Goal: Task Accomplishment & Management: Manage account settings

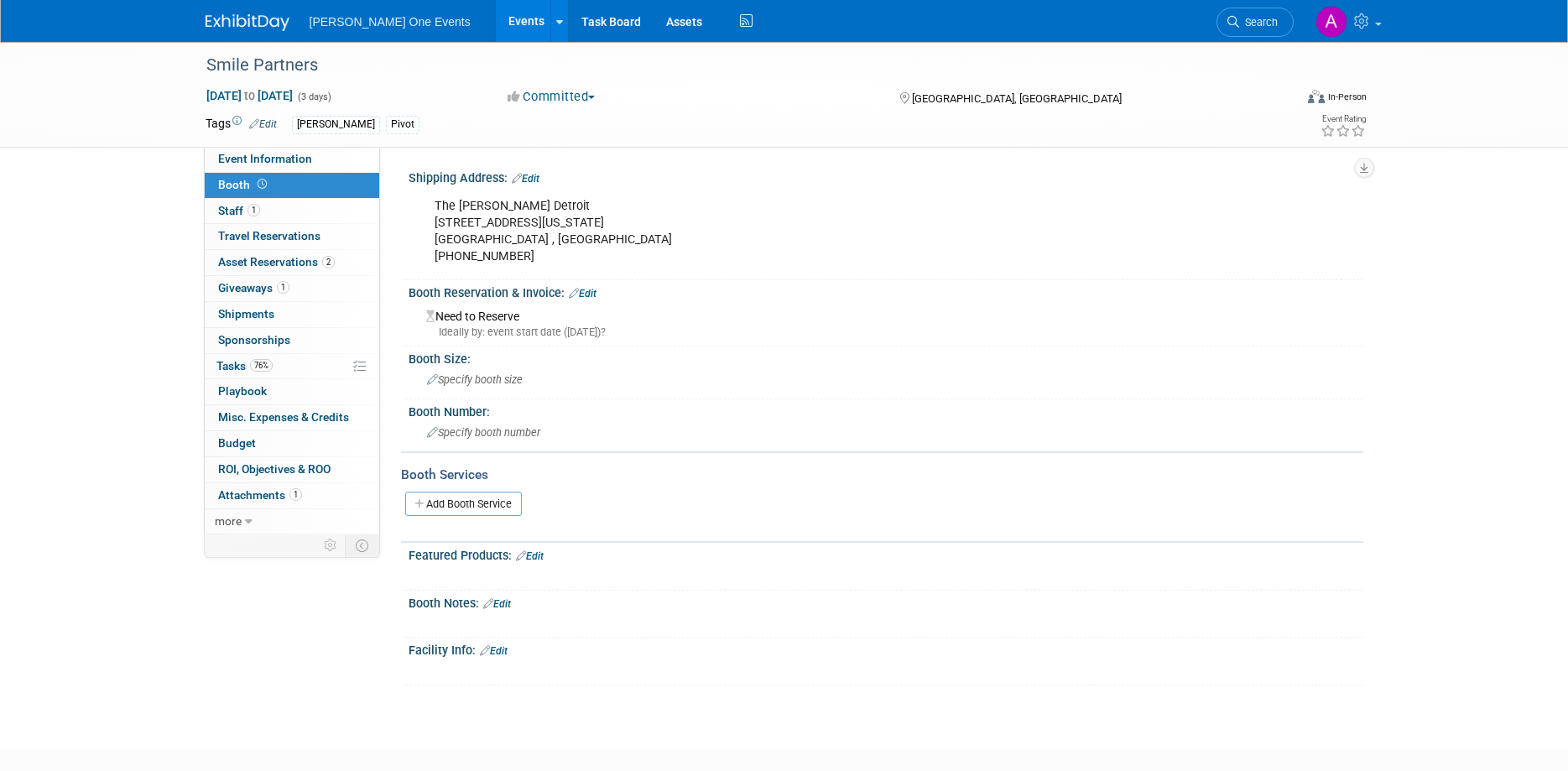
click at [253, 13] on link at bounding box center [257, 13] width 104 height 13
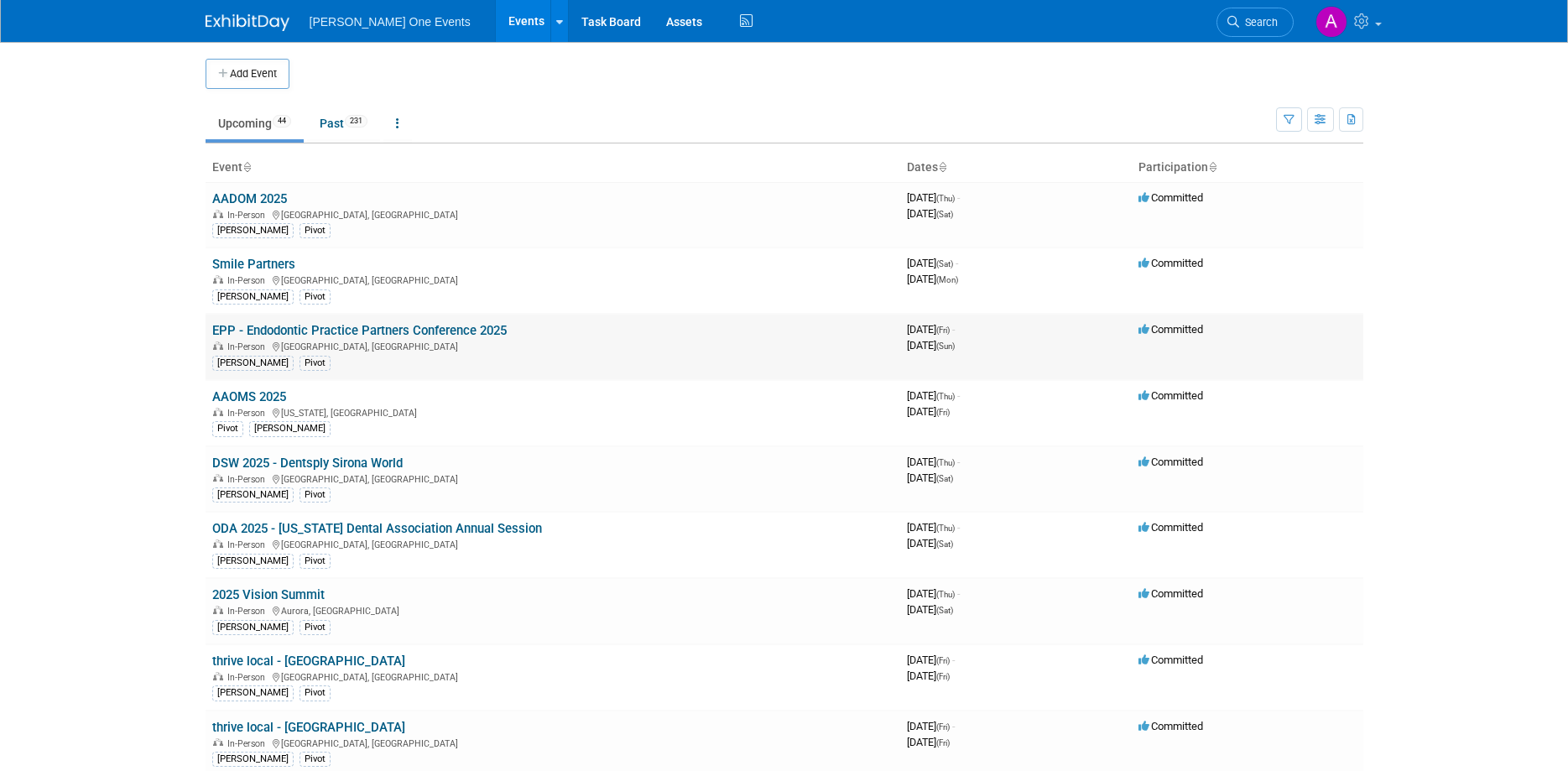
click at [299, 333] on link "EPP - Endodontic Practice Partners Conference 2025" at bounding box center [359, 330] width 294 height 15
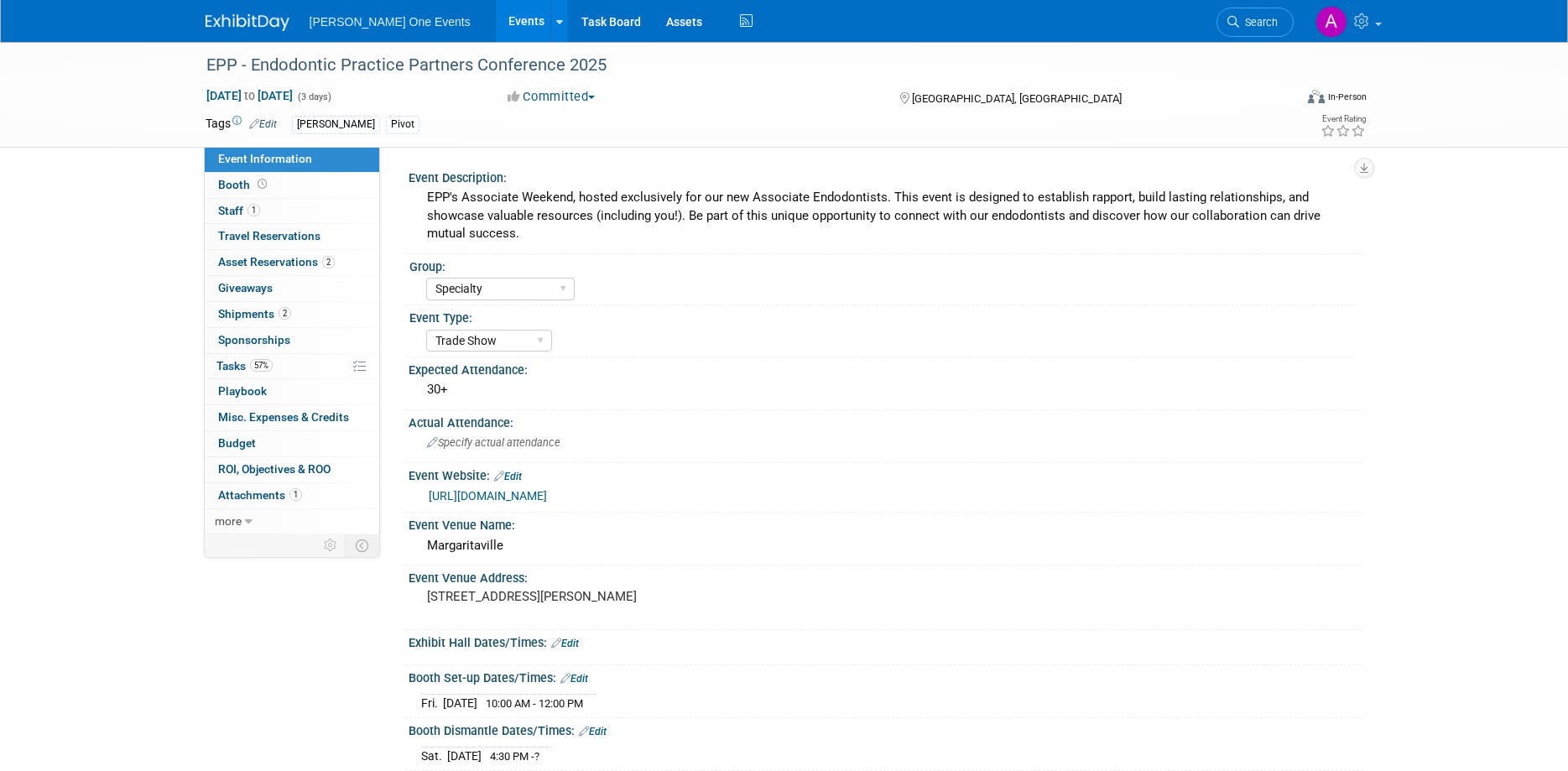
select select "Specialty"
select select "Trade Show"
click at [299, 262] on span "Asset Reservations 2" at bounding box center [276, 261] width 117 height 13
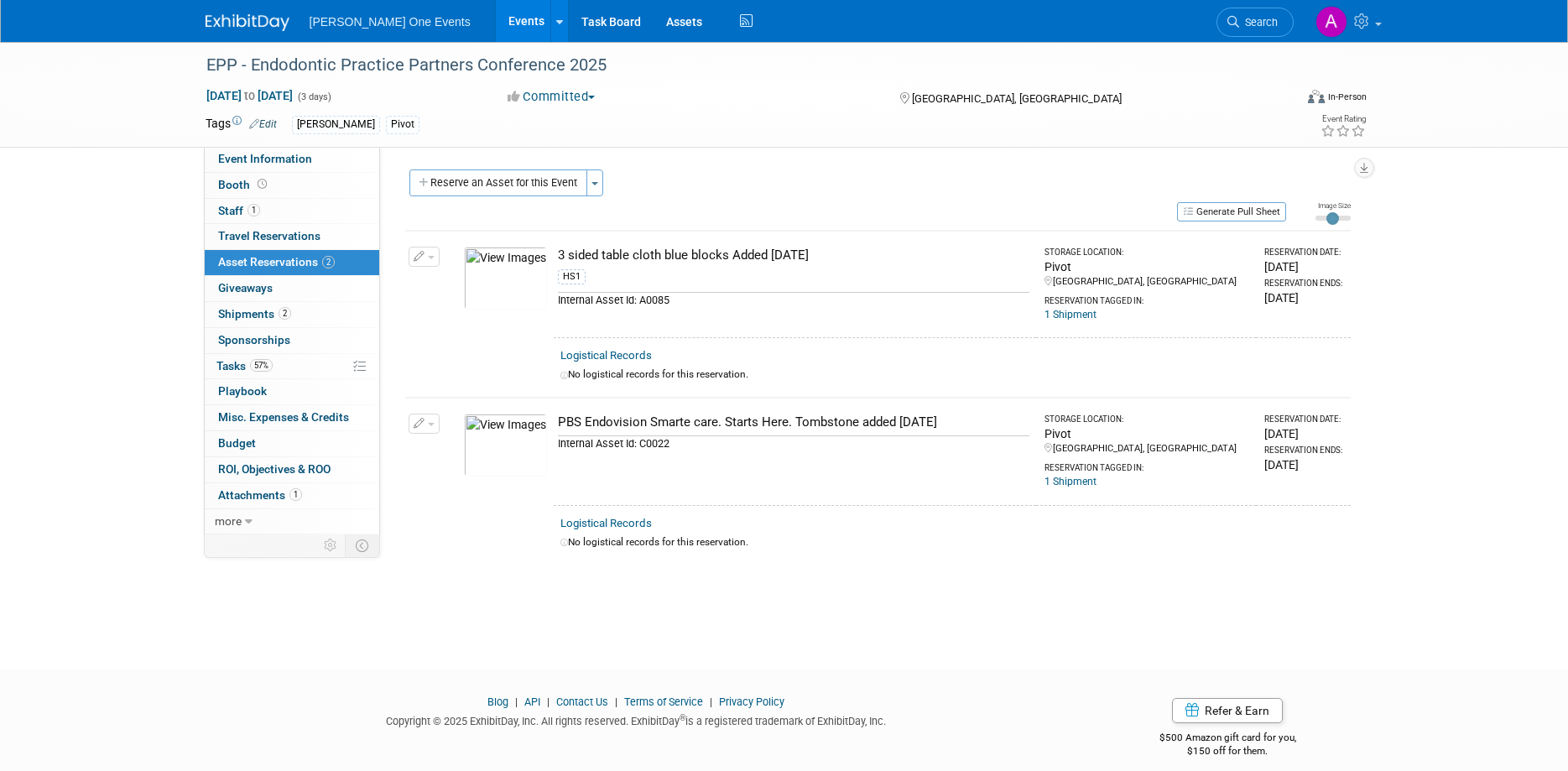
click at [640, 437] on div "Internal Asset Id: C0022" at bounding box center [793, 444] width 471 height 16
click at [653, 443] on div "Internal Asset Id: C0022" at bounding box center [793, 444] width 471 height 16
copy div "C0022"
